Goal: Task Accomplishment & Management: Manage account settings

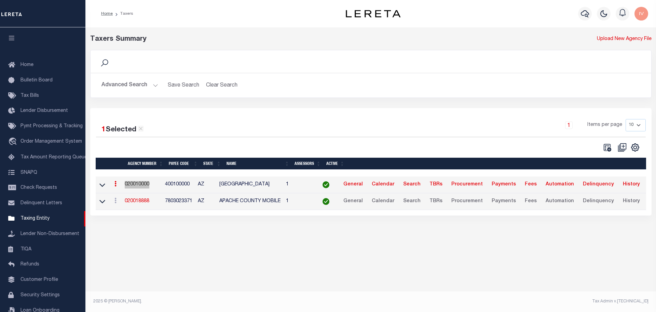
scroll to position [21, 0]
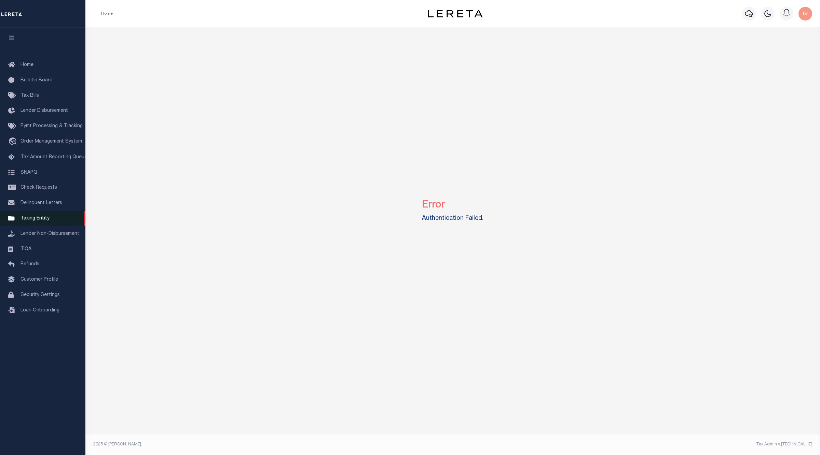
click at [56, 223] on link "Taxing Entity" at bounding box center [42, 218] width 85 height 15
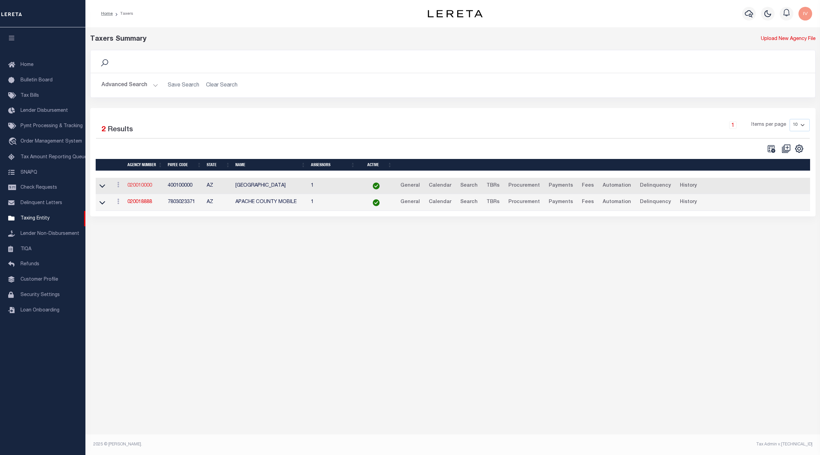
click at [149, 184] on link "020010000" at bounding box center [139, 185] width 25 height 5
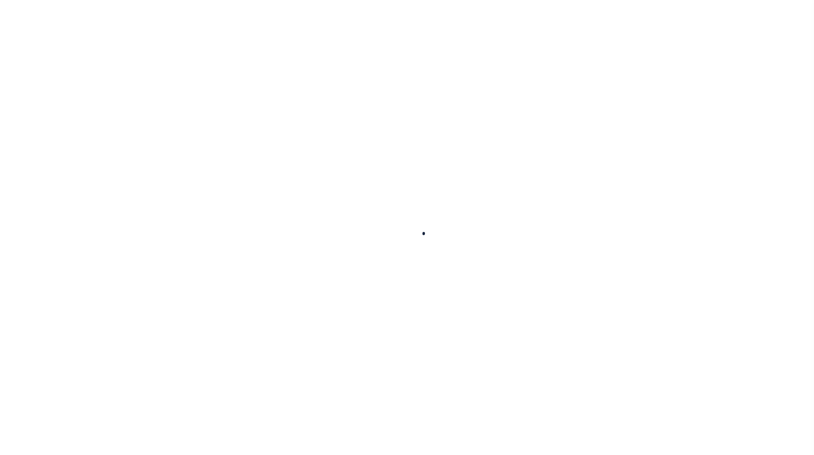
select select
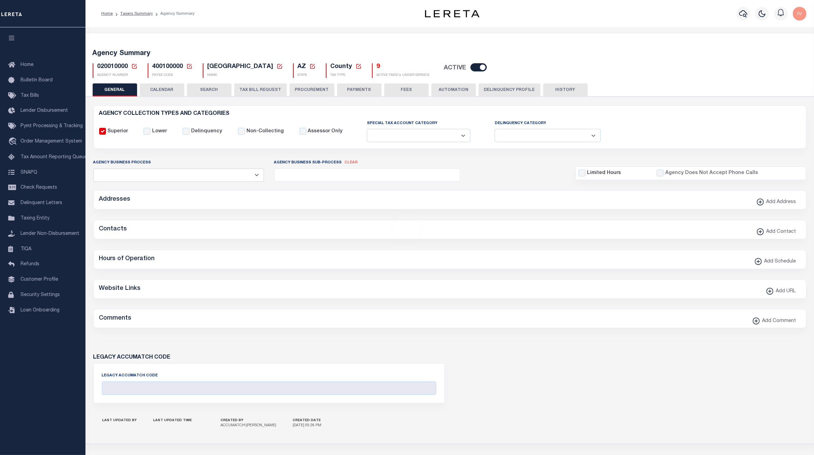
checkbox input "false"
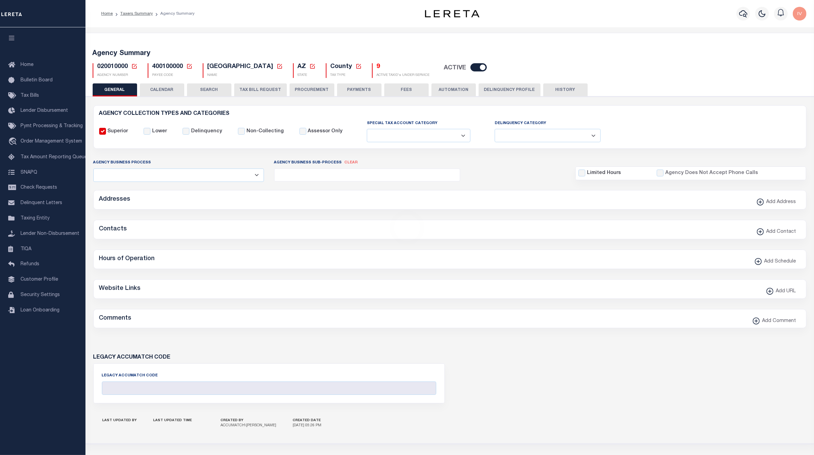
type input "400100000"
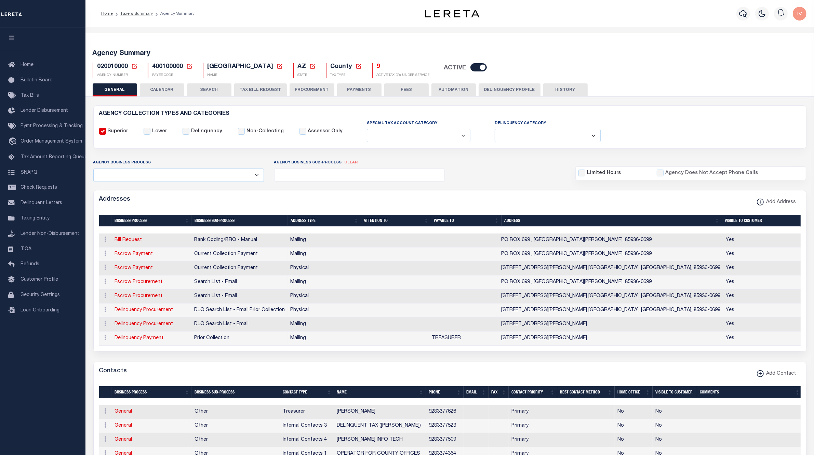
click at [446, 90] on button "AUTOMATION" at bounding box center [453, 89] width 44 height 13
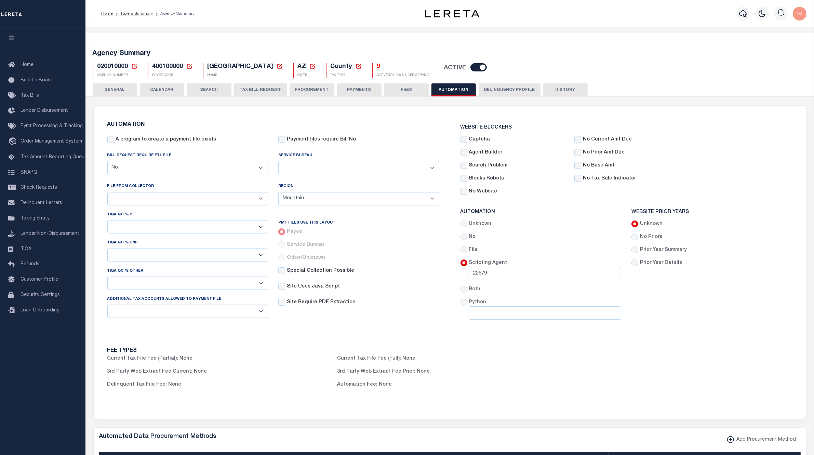
click at [555, 91] on button "HISTORY" at bounding box center [565, 89] width 44 height 13
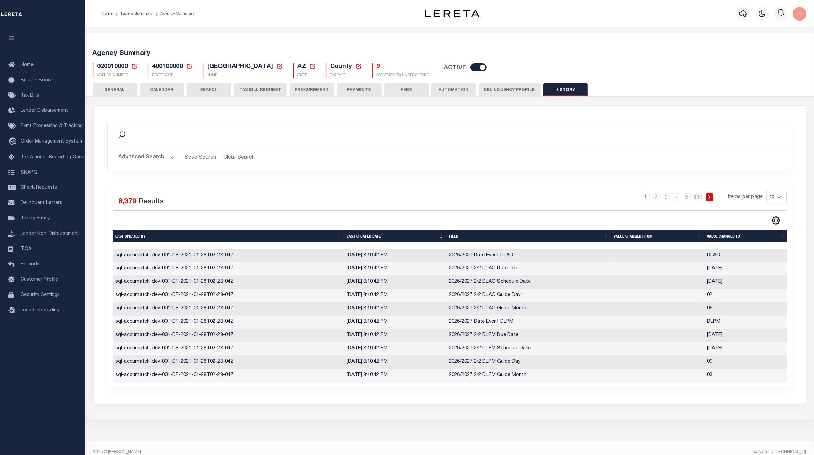
click at [491, 90] on button "Delinquency Profile" at bounding box center [509, 89] width 62 height 13
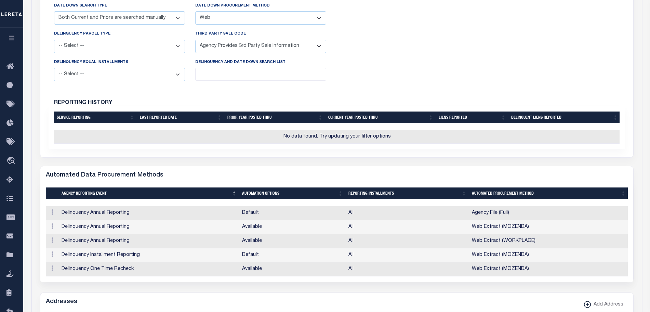
scroll to position [256, 0]
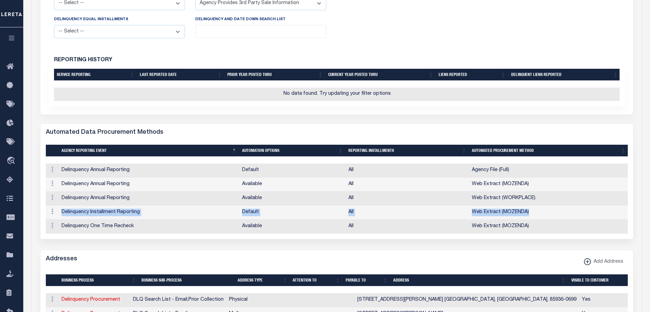
drag, startPoint x: 534, startPoint y: 219, endPoint x: 57, endPoint y: 216, distance: 477.4
click at [57, 216] on tr "ACTIONS View Delinquency Installment Reporting Default All Web Extract (MOZENDA)" at bounding box center [337, 212] width 582 height 14
click at [495, 219] on td "Web Extract (MOZENDA)" at bounding box center [548, 212] width 159 height 14
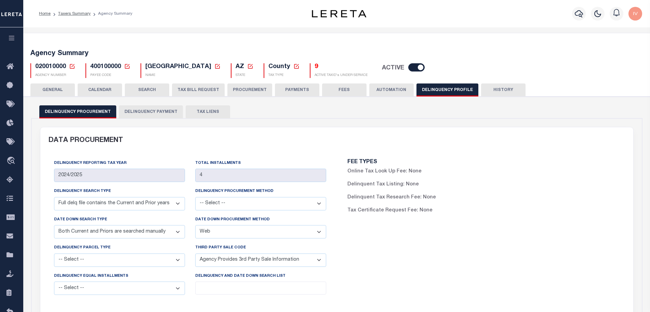
scroll to position [43, 0]
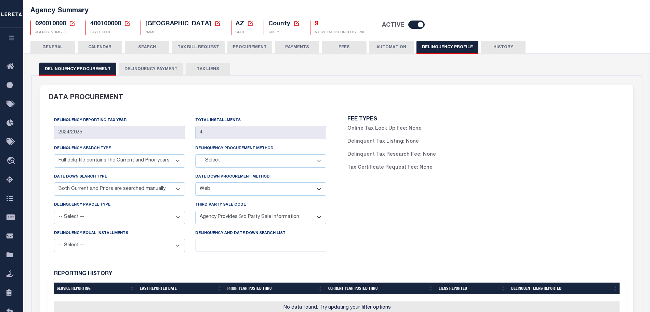
click at [379, 46] on button "AUTOMATION" at bounding box center [391, 47] width 44 height 13
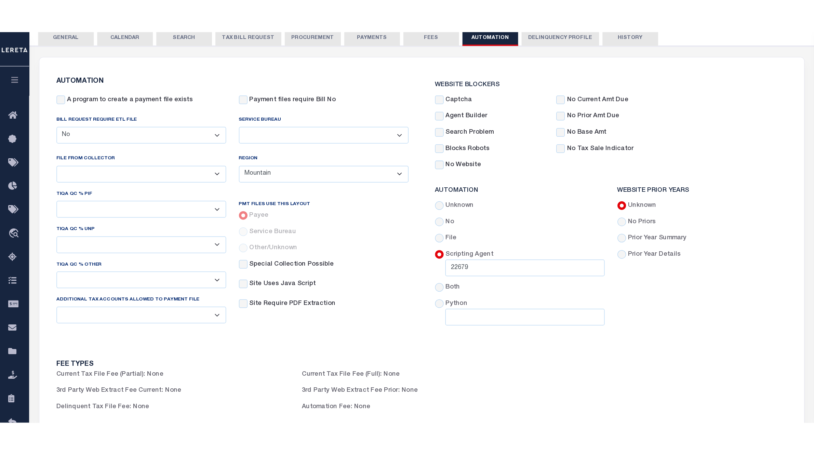
scroll to position [171, 0]
